Goal: Task Accomplishment & Management: Complete application form

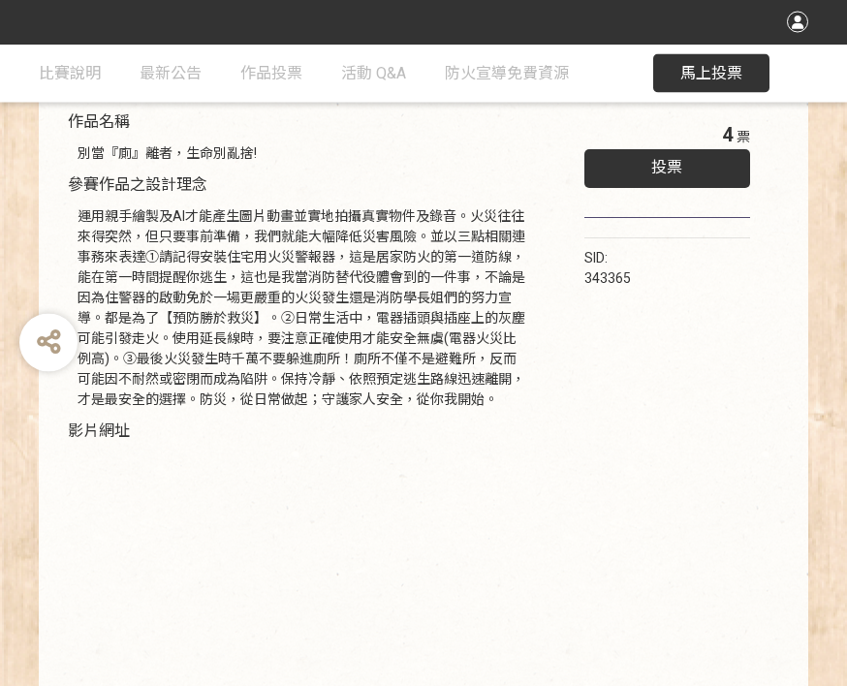
scroll to position [241, 0]
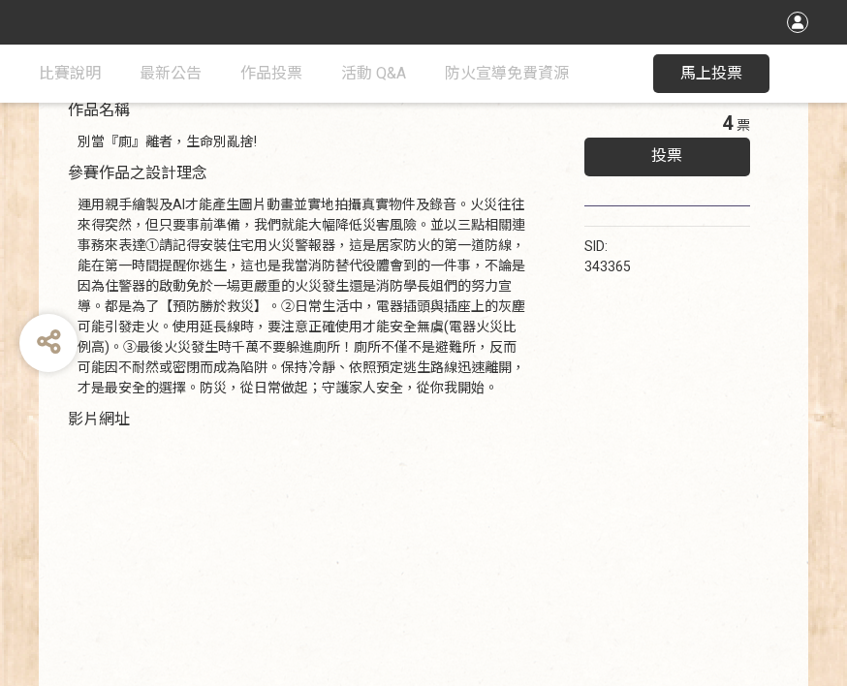
click at [660, 145] on div "投票" at bounding box center [668, 157] width 166 height 39
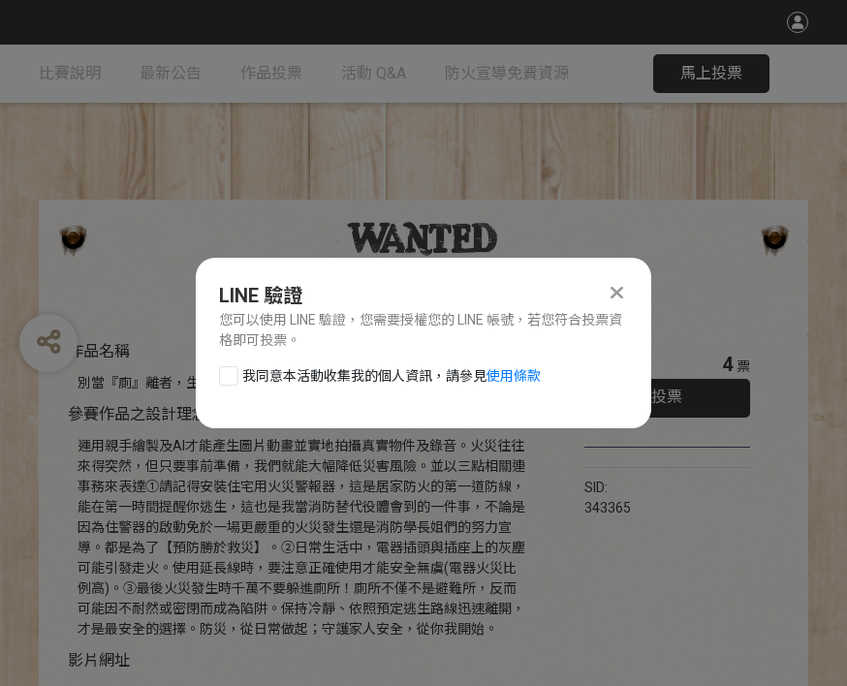
scroll to position [0, 0]
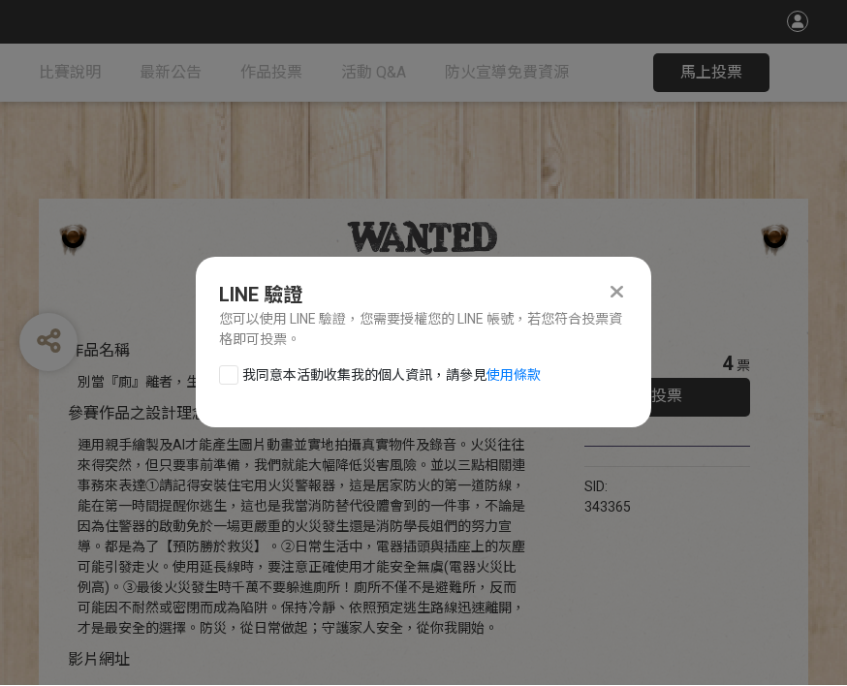
click at [226, 382] on div at bounding box center [228, 375] width 19 height 19
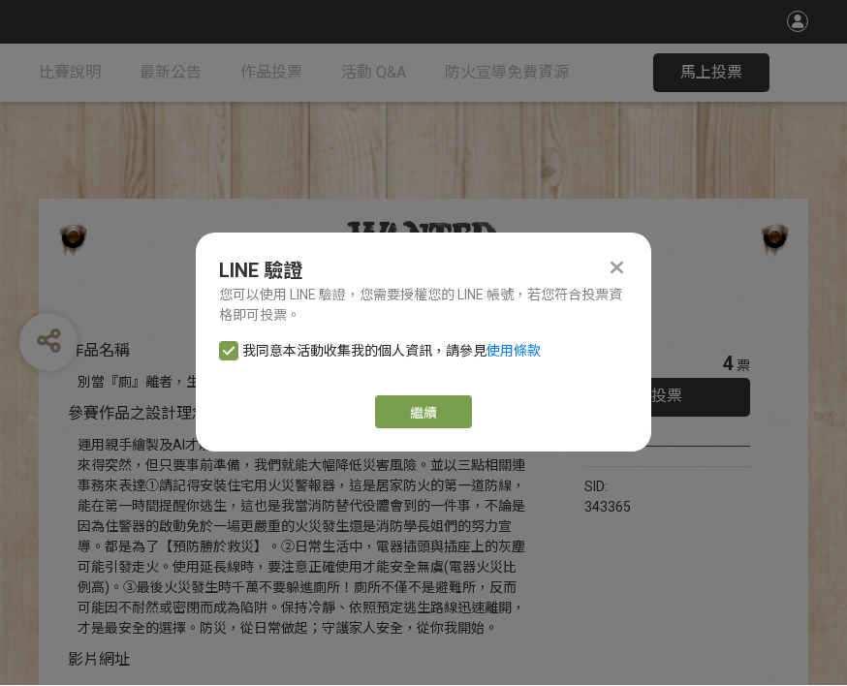
checkbox input "true"
click at [430, 414] on link "繼續" at bounding box center [423, 413] width 97 height 33
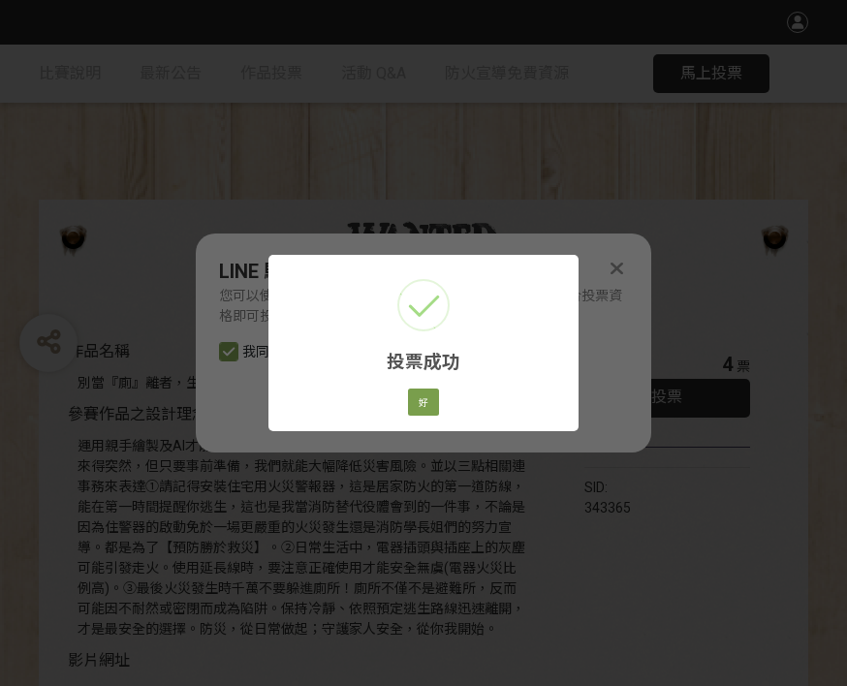
click at [430, 394] on button "好" at bounding box center [423, 402] width 31 height 27
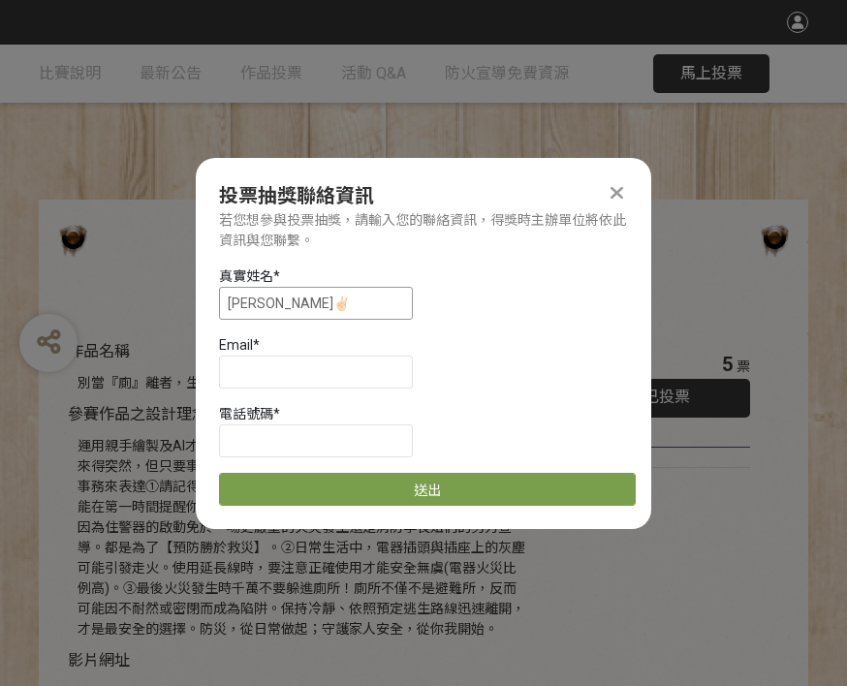
click at [376, 300] on input "[PERSON_NAME]✌🏻" at bounding box center [316, 303] width 194 height 33
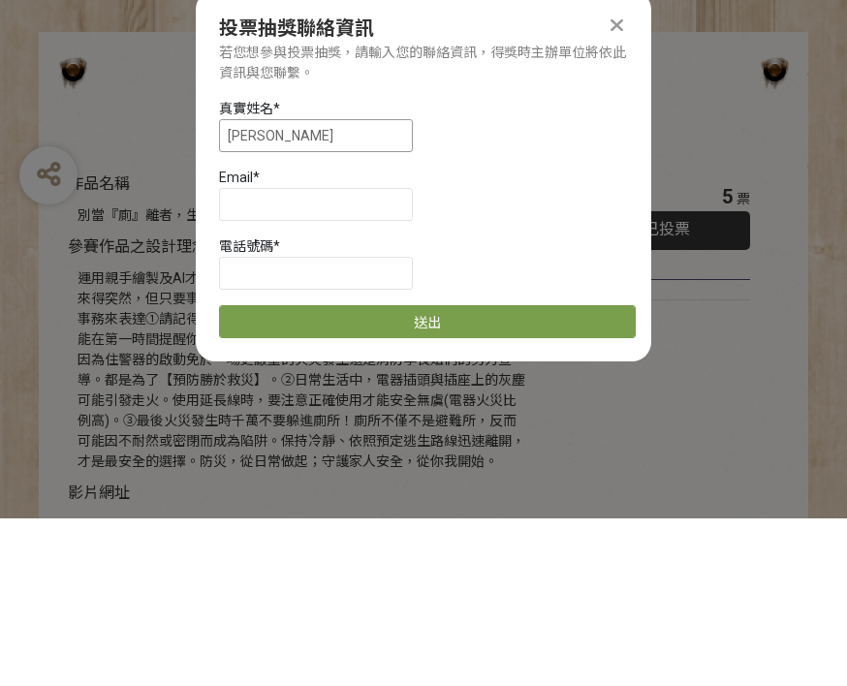
type input "[PERSON_NAME]"
click at [327, 356] on input at bounding box center [316, 372] width 194 height 33
type input "a0937320775"
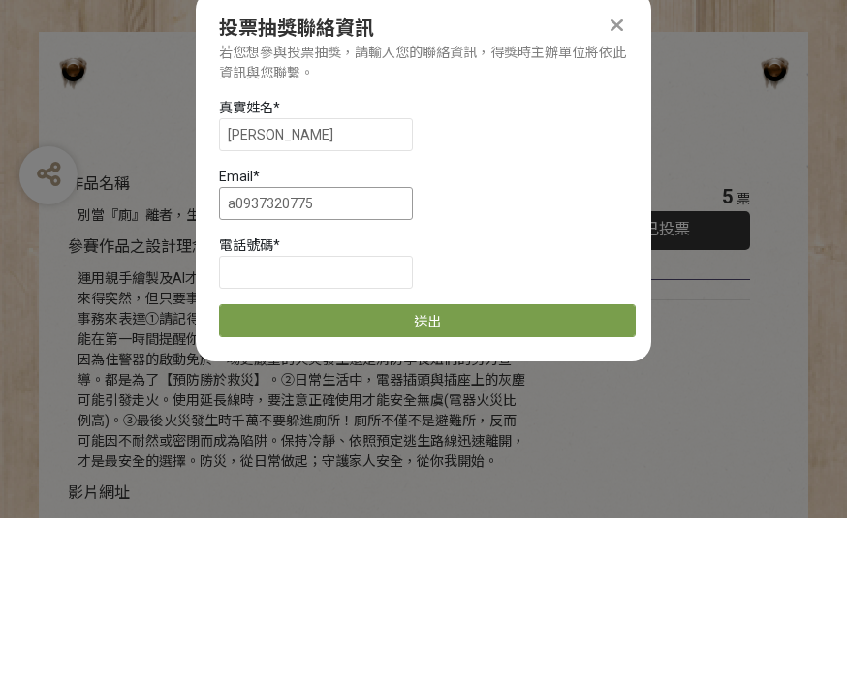
scroll to position [1, 0]
click at [343, 355] on input "a0937320775" at bounding box center [316, 371] width 194 height 33
click at [344, 355] on input "a0937320775" at bounding box center [316, 371] width 194 height 33
click at [343, 355] on input "a0937320775" at bounding box center [316, 371] width 194 height 33
click at [342, 355] on input "a0937320775" at bounding box center [316, 371] width 194 height 33
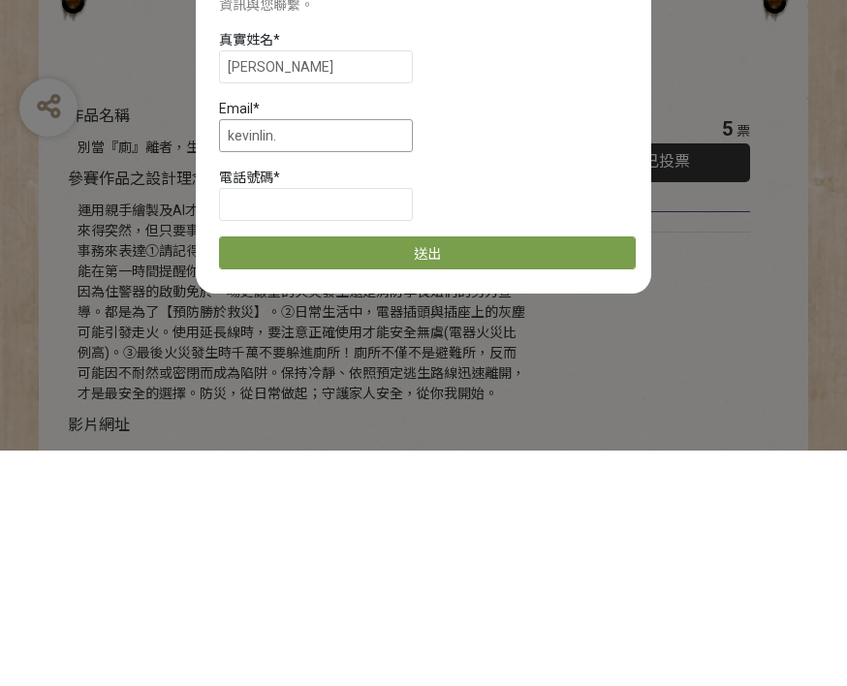
click at [397, 355] on input "kevinlin." at bounding box center [316, 371] width 194 height 33
click at [342, 424] on input at bounding box center [316, 440] width 194 height 33
click at [378, 355] on input "[EMAIL_ADDRESS]" at bounding box center [316, 371] width 194 height 33
click at [397, 355] on input "[EMAIL_ADDRESS]" at bounding box center [316, 371] width 194 height 33
type input "[EMAIL_ADDRESS][DOMAIN_NAME]"
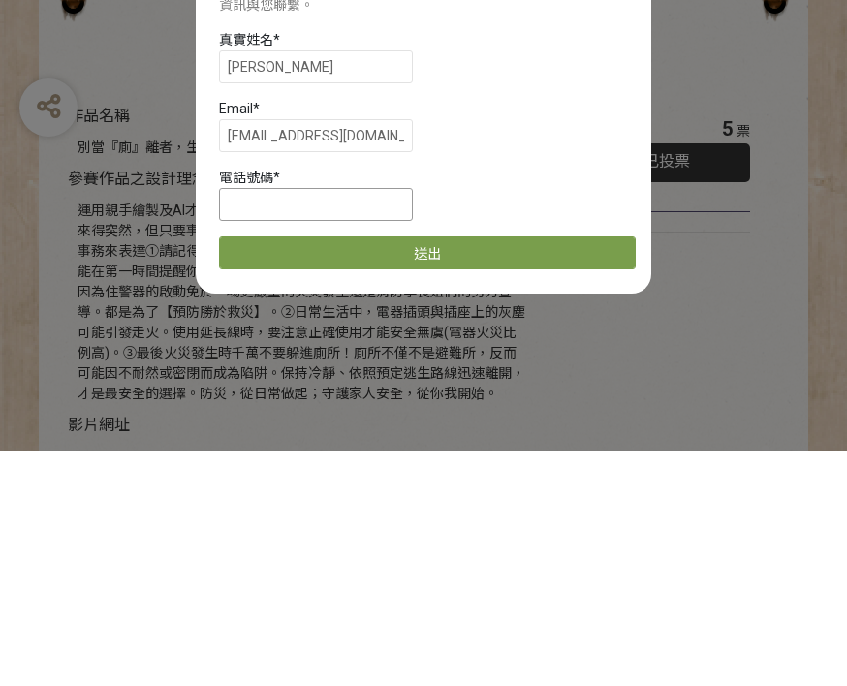
click at [360, 424] on input at bounding box center [316, 440] width 194 height 33
type input "0981433057"
click at [493, 472] on button "送出" at bounding box center [427, 488] width 417 height 33
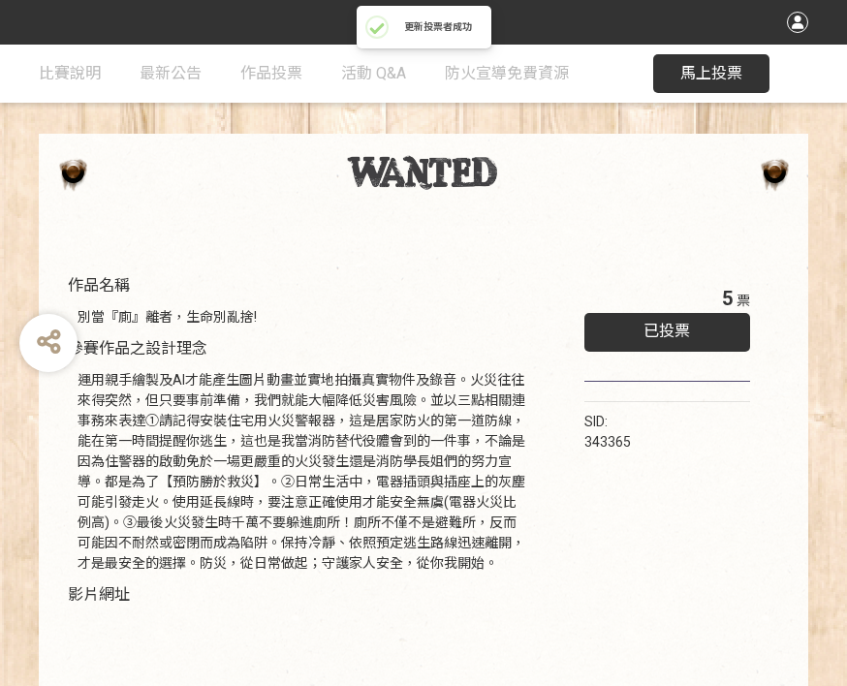
scroll to position [0, 0]
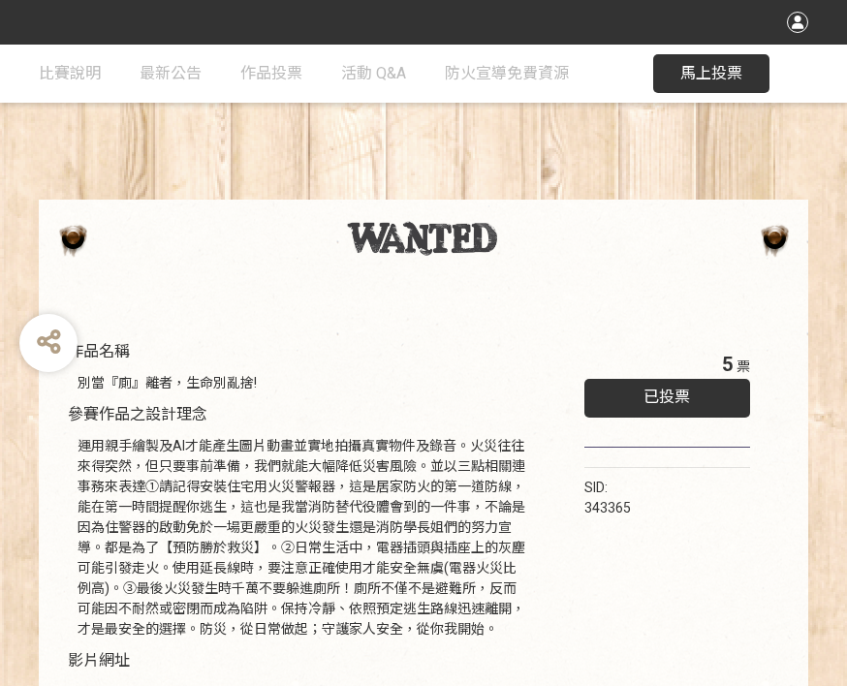
click at [734, 68] on span "馬上投票" at bounding box center [712, 73] width 62 height 18
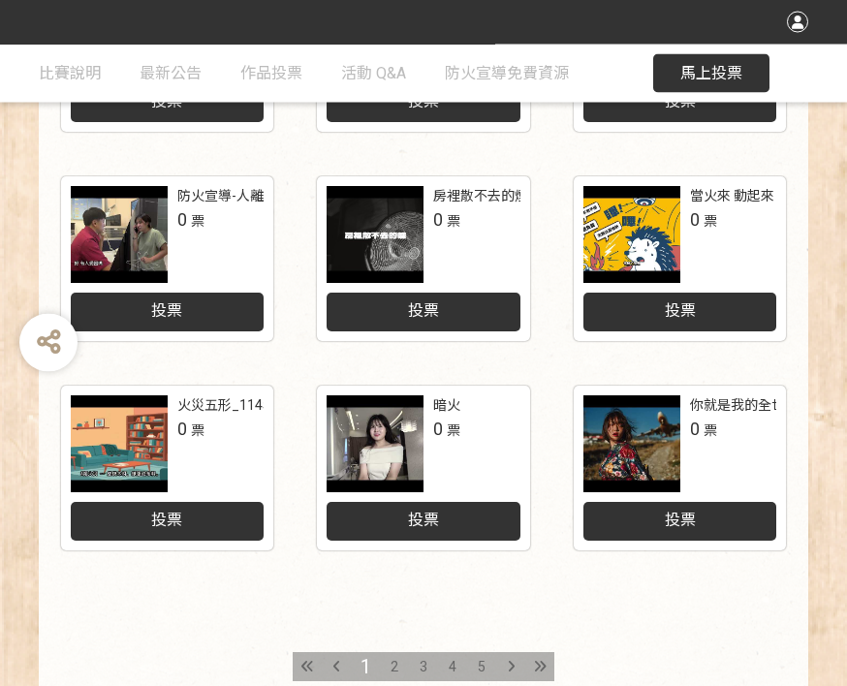
scroll to position [824, 0]
click at [397, 669] on span "2" at bounding box center [395, 667] width 8 height 16
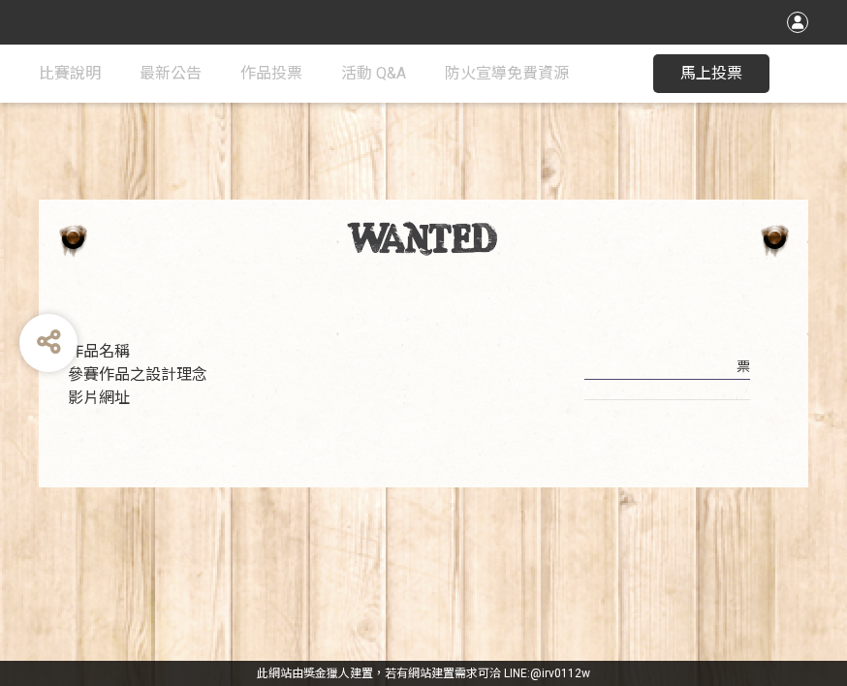
scroll to position [24, 0]
